Goal: Book appointment/travel/reservation

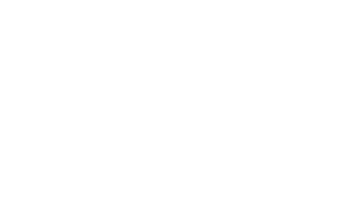
scroll to position [646, 0]
click at [356, 96] on div "PV CLASSES" at bounding box center [179, 95] width 359 height 242
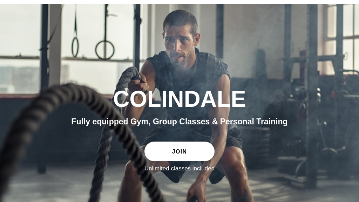
scroll to position [0, 0]
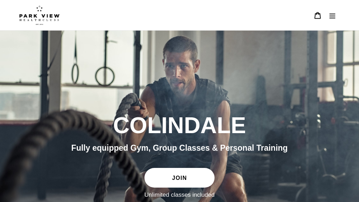
click at [331, 17] on icon "Menu" at bounding box center [332, 15] width 7 height 7
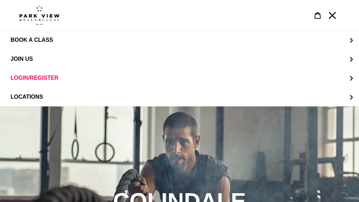
click at [20, 58] on span "JOIN US" at bounding box center [22, 59] width 22 height 6
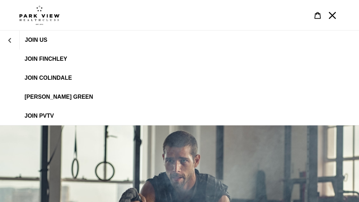
click at [41, 75] on span "JOIN Colindale" at bounding box center [48, 78] width 47 height 6
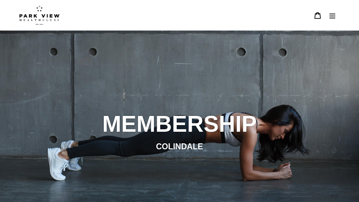
click at [336, 16] on button "Menu" at bounding box center [332, 15] width 15 height 15
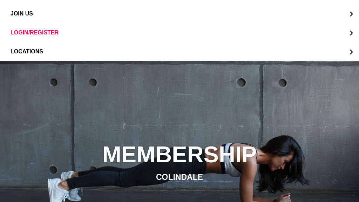
click at [29, 55] on span "LOCATIONS" at bounding box center [27, 51] width 33 height 6
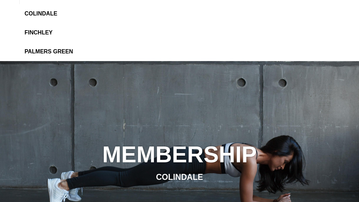
scroll to position [31, 0]
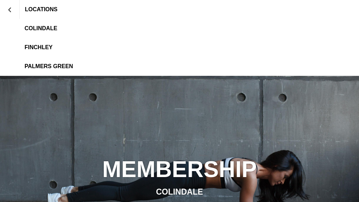
click at [42, 31] on span "Colindale" at bounding box center [41, 28] width 33 height 6
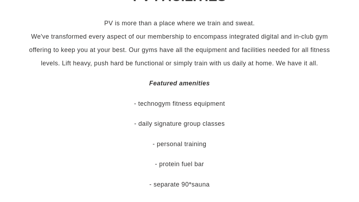
scroll to position [297, 0]
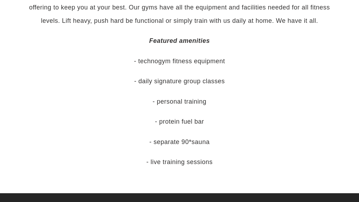
click at [327, 145] on div "PV is more than a place where we train and sweat. We've transformed every aspec…" at bounding box center [179, 71] width 321 height 194
click at [202, 168] on p "- live training sessions" at bounding box center [179, 161] width 321 height 13
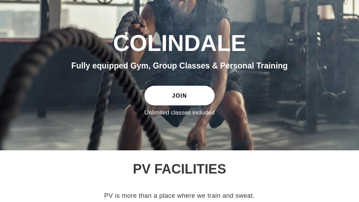
scroll to position [0, 0]
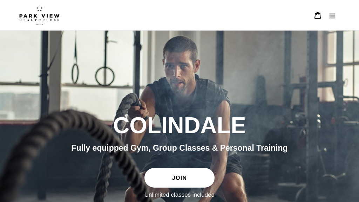
click at [331, 15] on icon "Menu" at bounding box center [332, 15] width 7 height 7
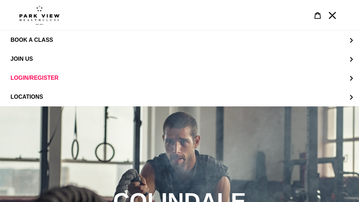
click at [24, 59] on span "JOIN US" at bounding box center [22, 59] width 22 height 6
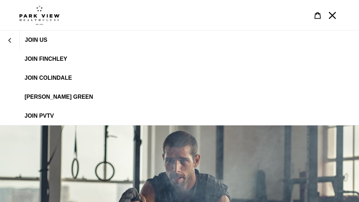
click at [9, 38] on icon "JOIN US" at bounding box center [9, 40] width 5 height 5
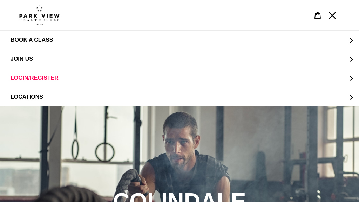
click at [15, 37] on span "BOOK A CLASS" at bounding box center [32, 40] width 42 height 6
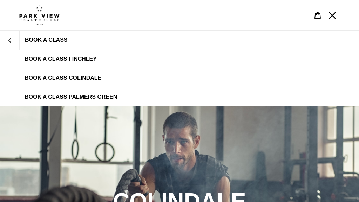
click at [36, 75] on span "BOOK A CLASS COLINDALE" at bounding box center [63, 78] width 77 height 6
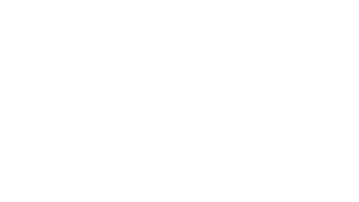
scroll to position [325, 0]
